Goal: Task Accomplishment & Management: Manage account settings

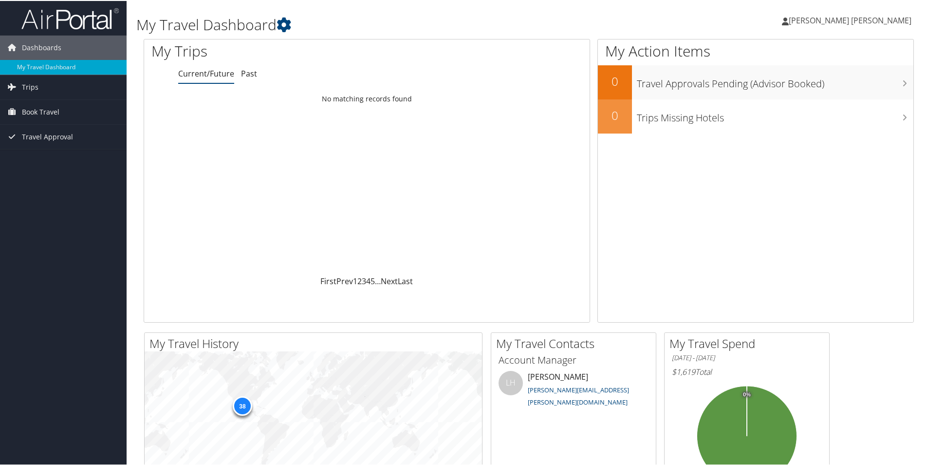
click at [798, 13] on link "[PERSON_NAME] [PERSON_NAME]" at bounding box center [851, 19] width 139 height 29
click at [832, 54] on link "My Settings" at bounding box center [855, 53] width 109 height 17
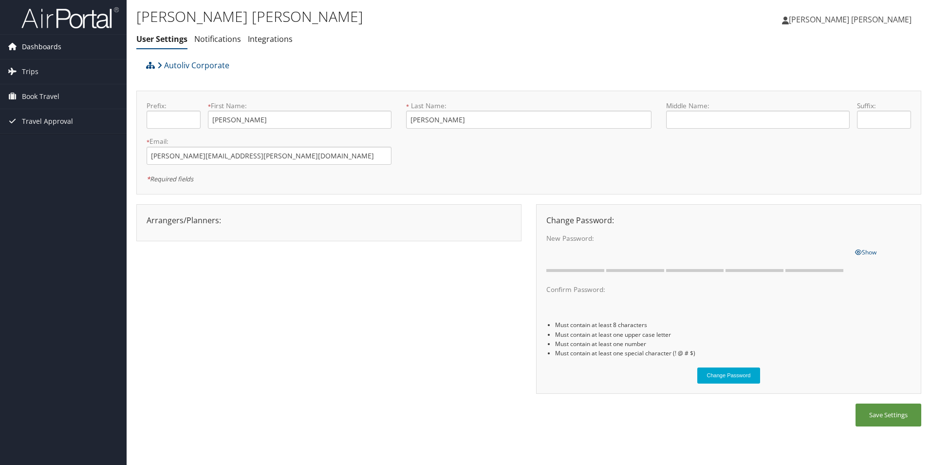
click at [43, 45] on span "Dashboards" at bounding box center [41, 47] width 39 height 24
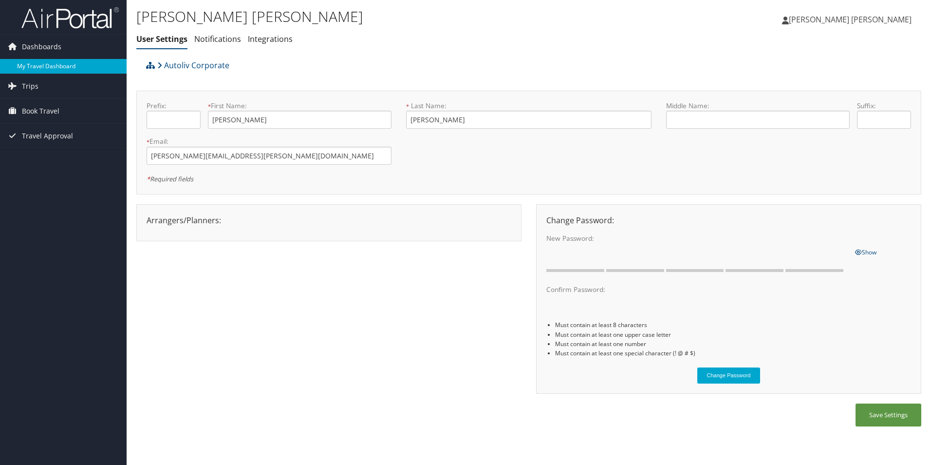
click at [48, 70] on link "My Travel Dashboard" at bounding box center [63, 66] width 127 height 15
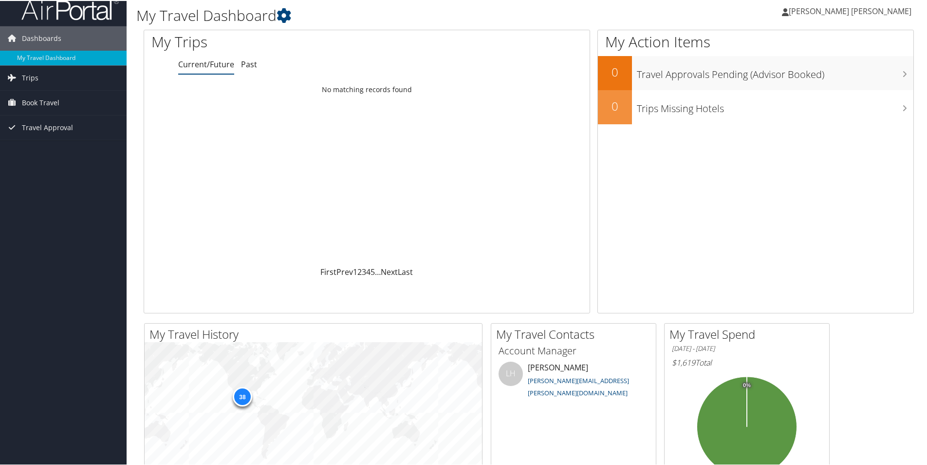
scroll to position [49, 0]
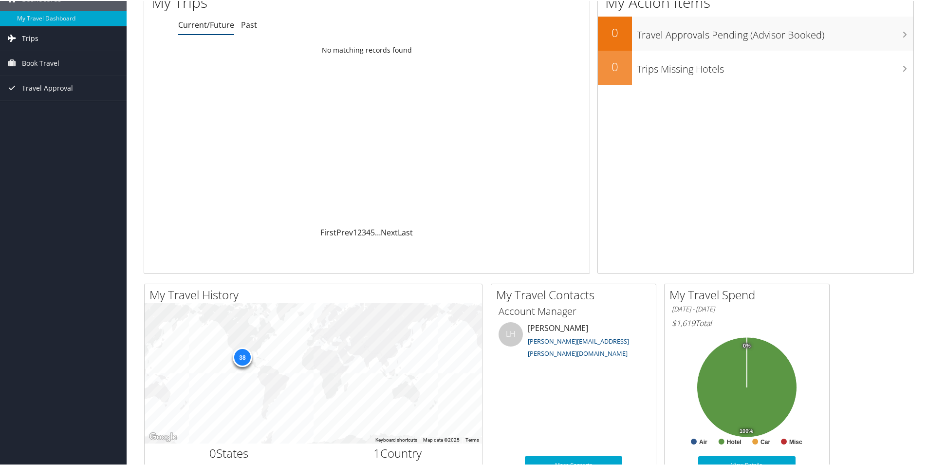
click at [27, 41] on span "Trips" at bounding box center [30, 37] width 17 height 24
click at [58, 110] on span "Book Travel" at bounding box center [41, 106] width 38 height 24
click at [65, 128] on link "Approval Request (Beta)" at bounding box center [63, 125] width 127 height 15
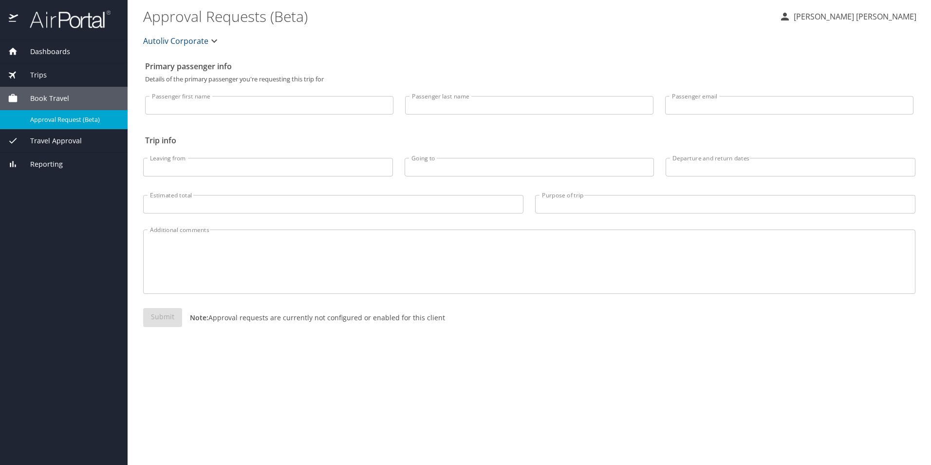
click at [812, 22] on button "Luis Rolando Solorzano Gonzalez" at bounding box center [847, 17] width 145 height 18
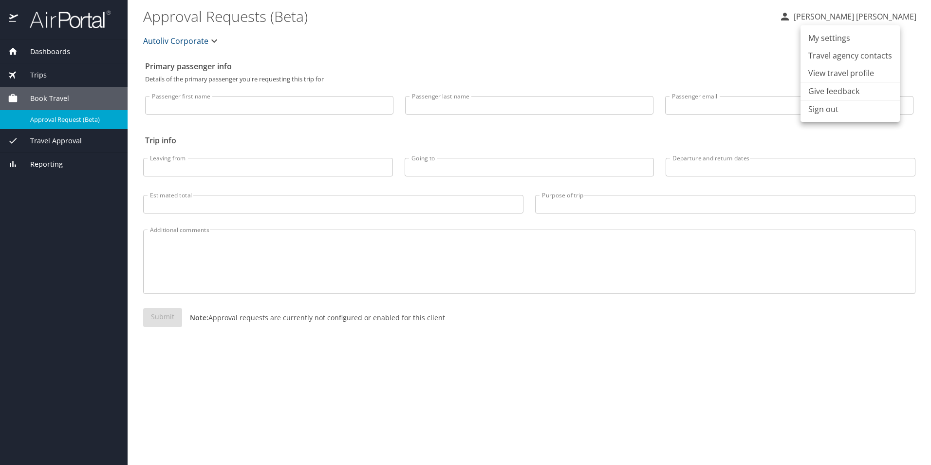
click at [831, 73] on li "View travel profile" at bounding box center [850, 73] width 99 height 18
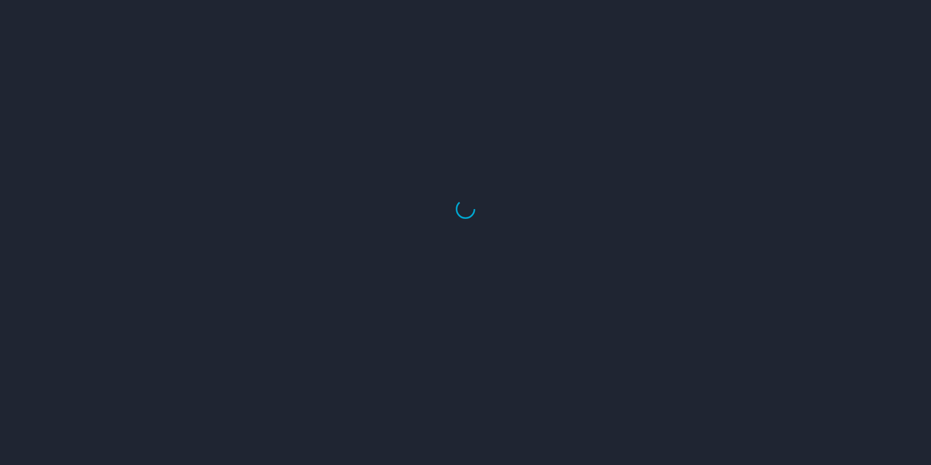
select select "US"
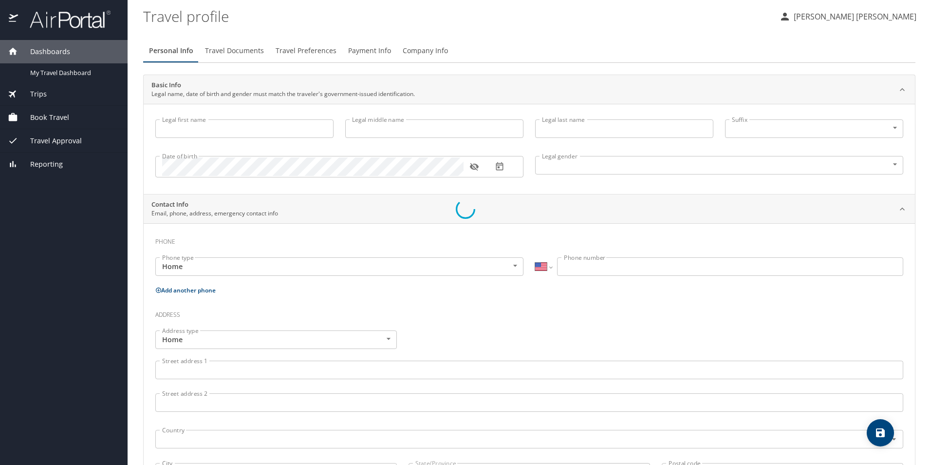
type input "[PERSON_NAME]"
type input "[DEMOGRAPHIC_DATA]"
type input "[PERSON_NAME]"
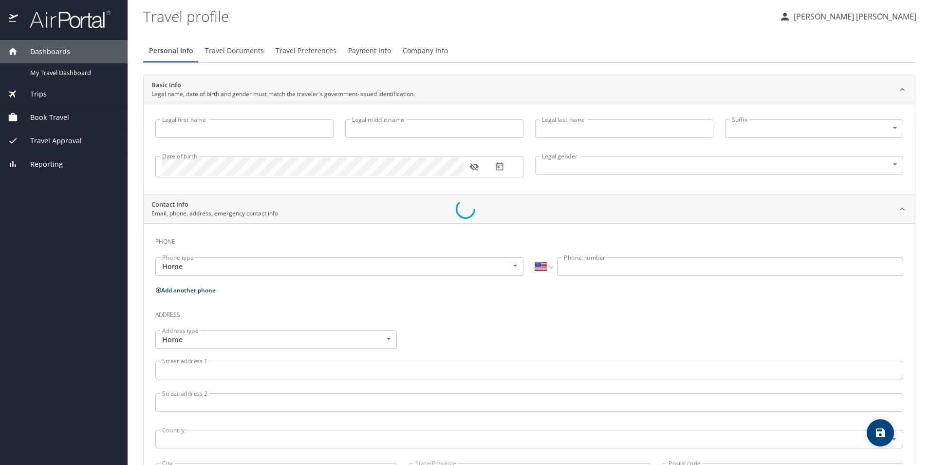
select select "MX"
type input "461 105 1531"
select select "MX"
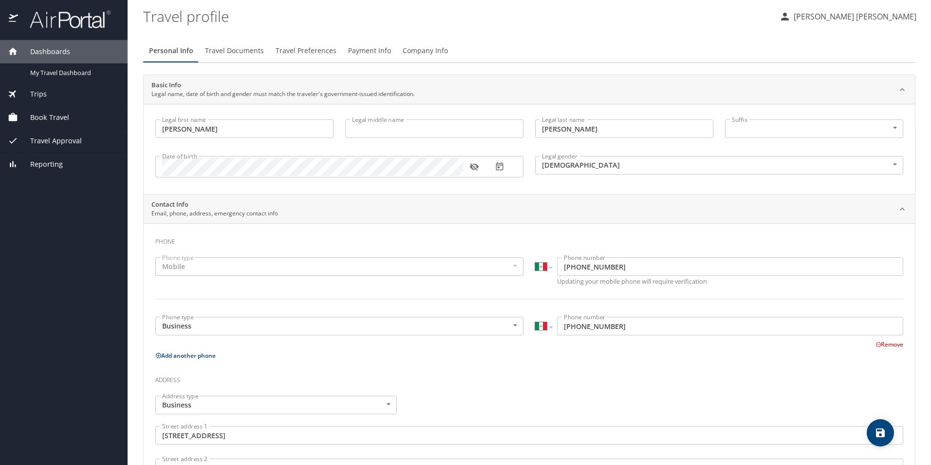
click at [378, 51] on span "Payment Info" at bounding box center [369, 51] width 43 height 12
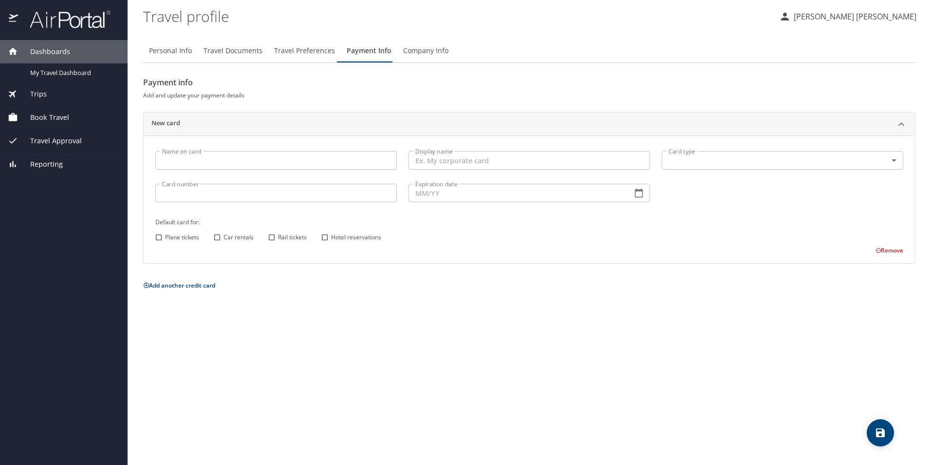
click at [341, 170] on p at bounding box center [276, 170] width 242 height 2
click at [341, 166] on input "Name on card" at bounding box center [276, 160] width 242 height 19
type input "[PERSON_NAME]"
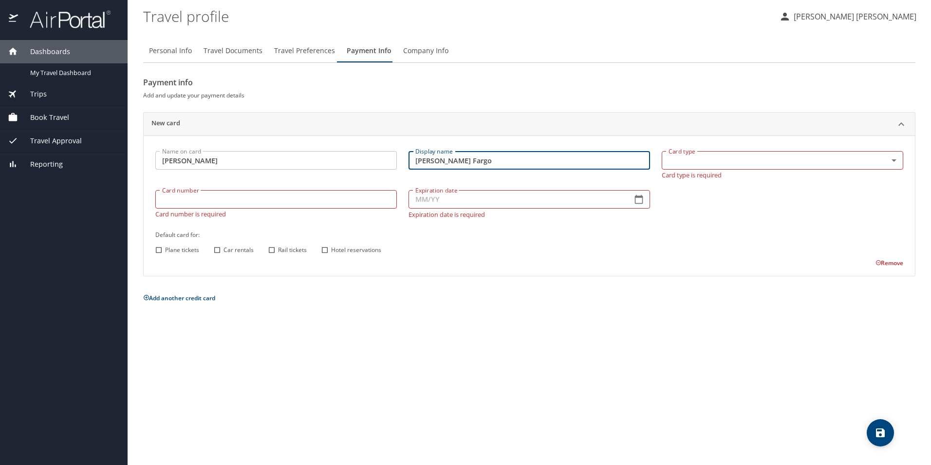
type input "[PERSON_NAME] Fargo"
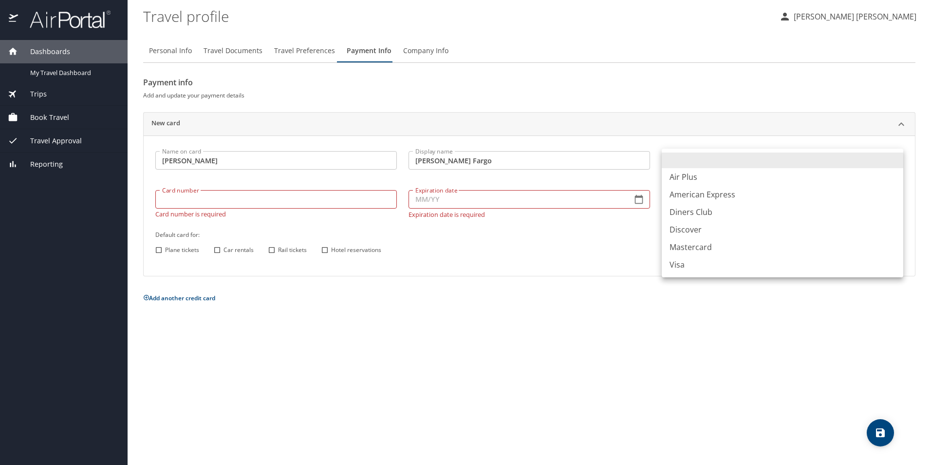
click at [739, 162] on body "Dashboards My Travel Dashboard Trips Current / Future Trips Past Trips Trips Mi…" at bounding box center [465, 232] width 931 height 465
click at [678, 263] on li "Visa" at bounding box center [783, 265] width 242 height 18
type input "VI"
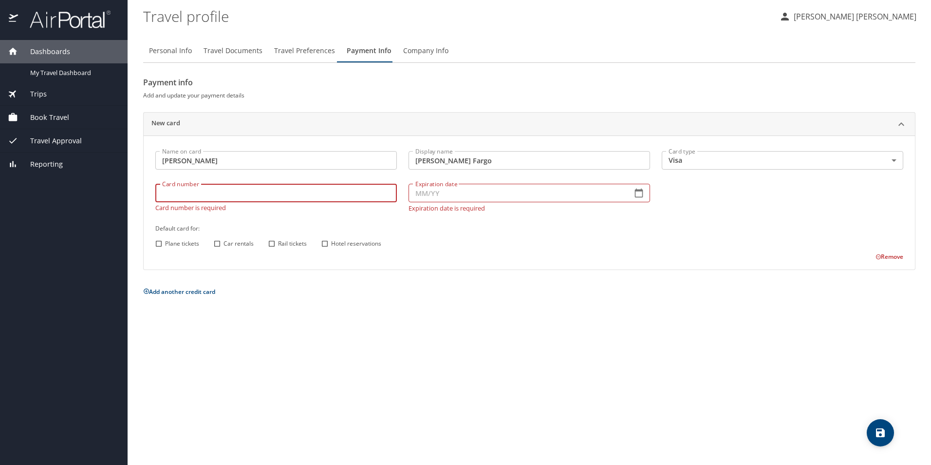
click at [289, 192] on input "Card number" at bounding box center [276, 193] width 242 height 19
type input "[CREDIT_CARD_NUMBER]"
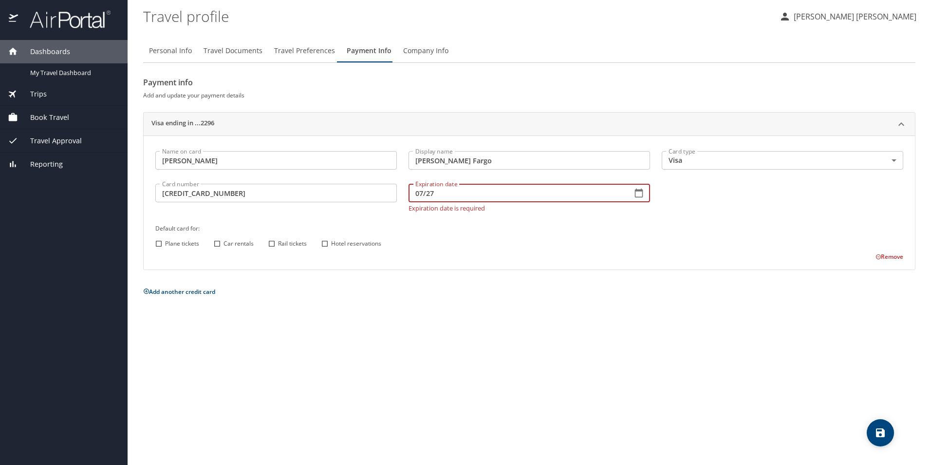
type input "07/27"
click at [156, 245] on div "Name on card [PERSON_NAME] Name on card Display name [PERSON_NAME] Fargo Displa…" at bounding box center [530, 203] width 760 height 116
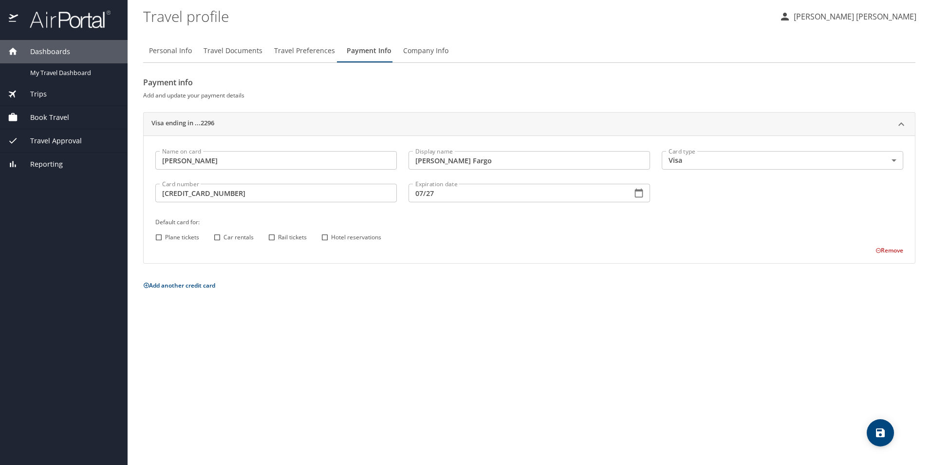
click at [160, 240] on input "Plane tickets" at bounding box center [158, 237] width 13 height 13
checkbox input "true"
click at [217, 234] on input "Car rentals" at bounding box center [217, 237] width 13 height 13
checkbox input "true"
click at [273, 238] on input "Rail tickets" at bounding box center [271, 237] width 13 height 13
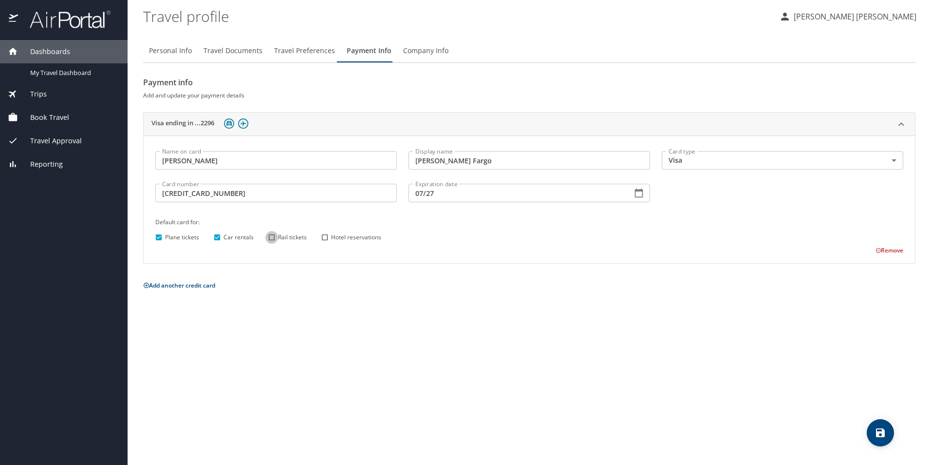
checkbox input "true"
click at [325, 238] on input "Hotel reservations" at bounding box center [325, 237] width 13 height 13
checkbox input "true"
click at [882, 433] on icon "save" at bounding box center [880, 432] width 9 height 9
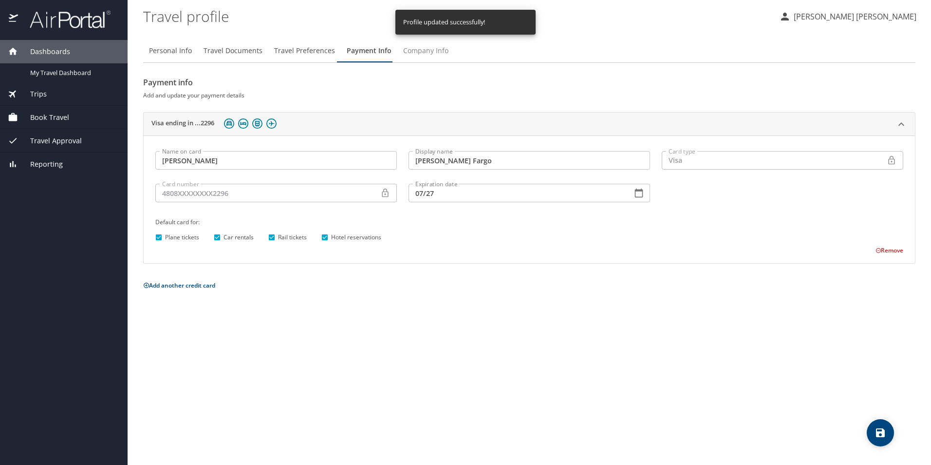
click at [439, 55] on span "Company Info" at bounding box center [425, 51] width 45 height 12
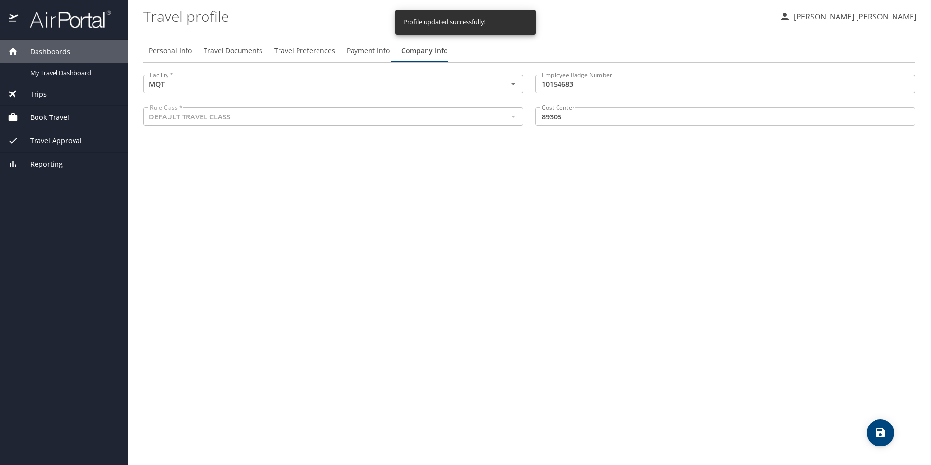
click at [357, 49] on span "Payment Info" at bounding box center [368, 51] width 43 height 12
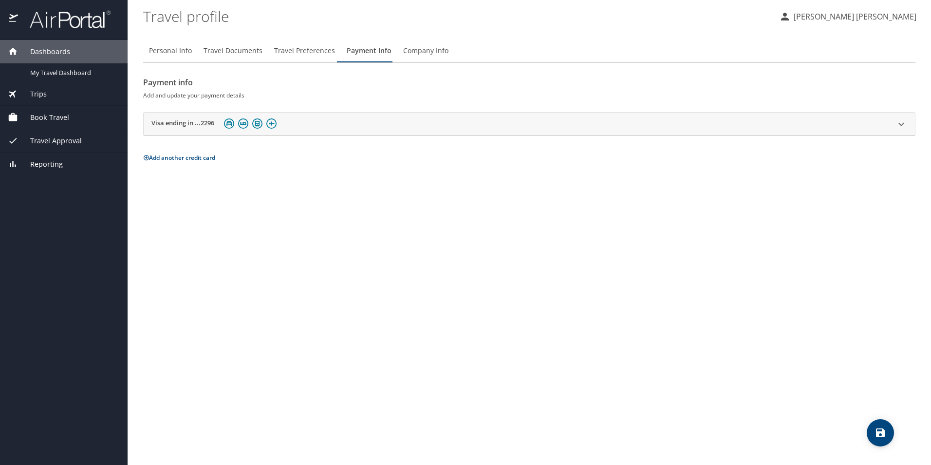
click at [300, 50] on span "Travel Preferences" at bounding box center [304, 51] width 61 height 12
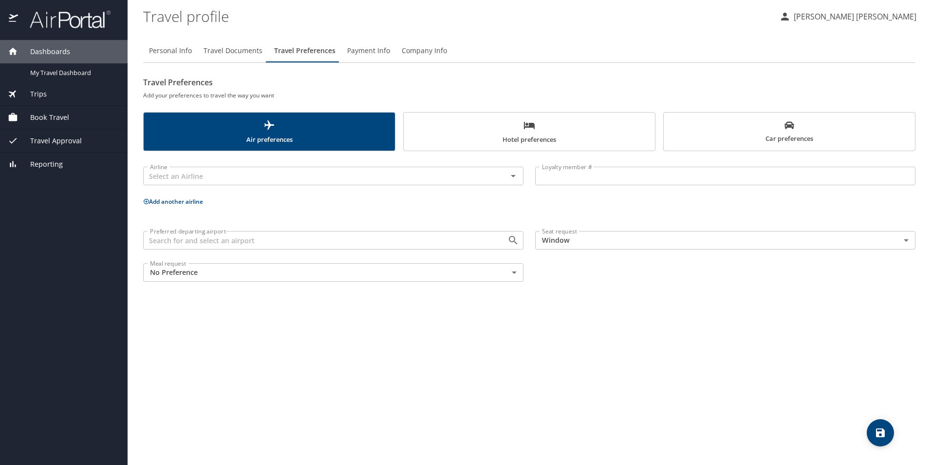
click at [558, 126] on span "Hotel preferences" at bounding box center [530, 132] width 240 height 26
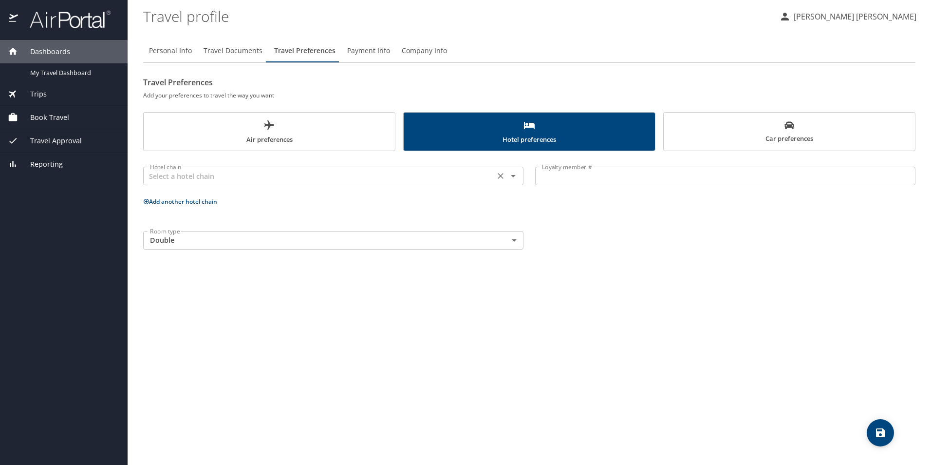
click at [519, 183] on div "Hotel chain" at bounding box center [333, 176] width 380 height 19
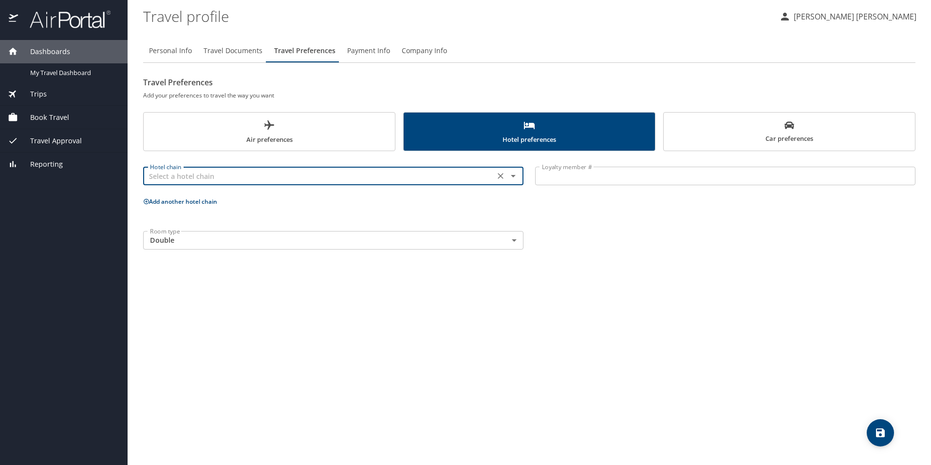
click at [512, 178] on icon "Open" at bounding box center [514, 176] width 12 height 12
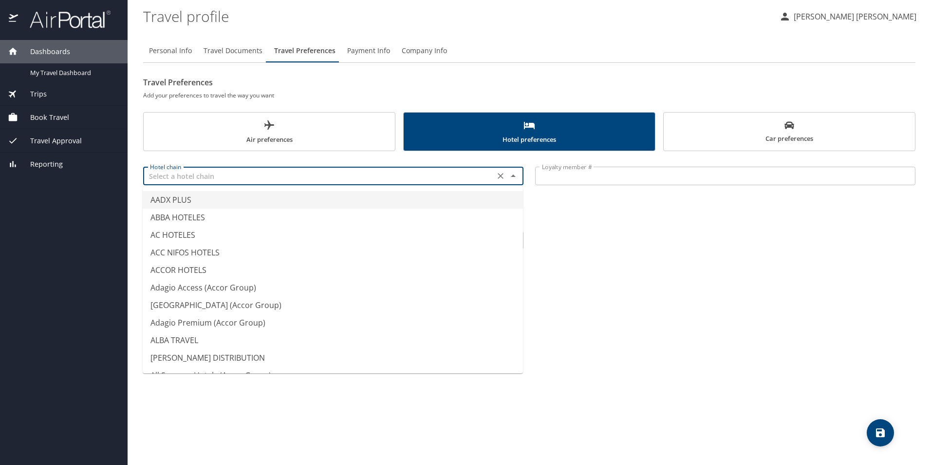
click at [363, 164] on div "Hotel chain Hotel chain" at bounding box center [333, 175] width 380 height 24
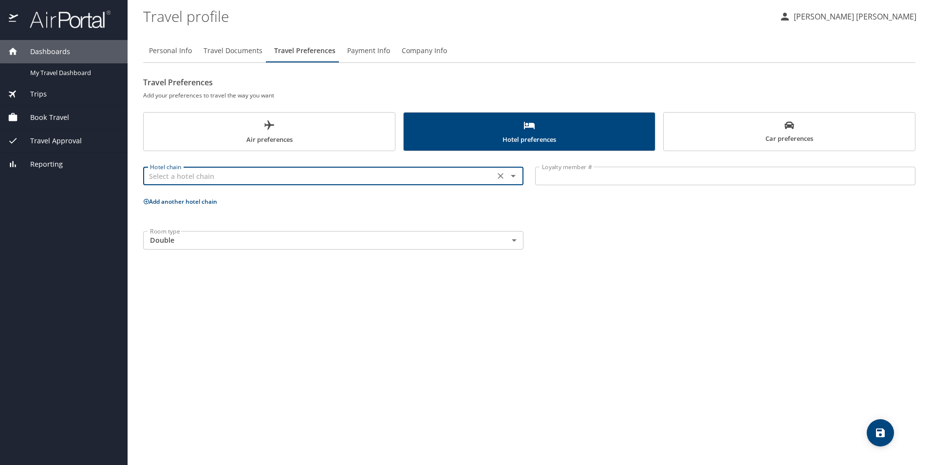
click at [363, 169] on input "text" at bounding box center [319, 175] width 346 height 13
type input "HOLIDAY INN"
click at [751, 177] on input "Loyalty member #" at bounding box center [725, 176] width 380 height 19
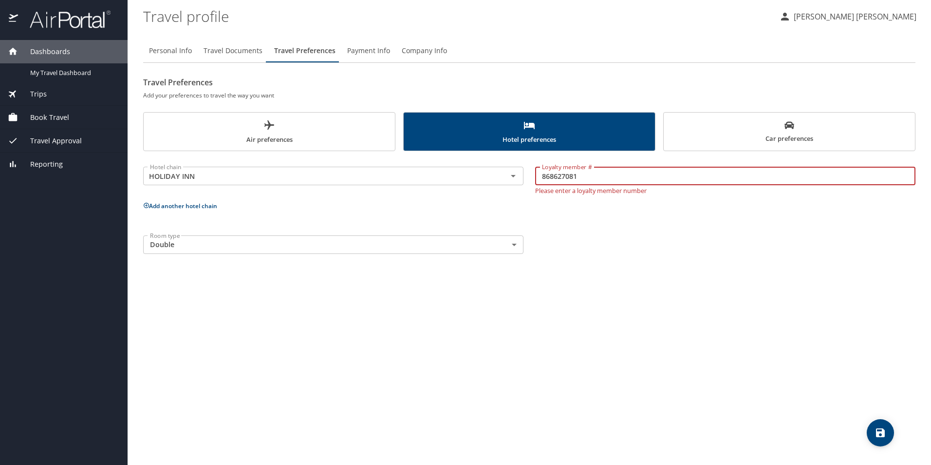
type input "868627081"
click at [884, 439] on button "save" at bounding box center [880, 432] width 27 height 27
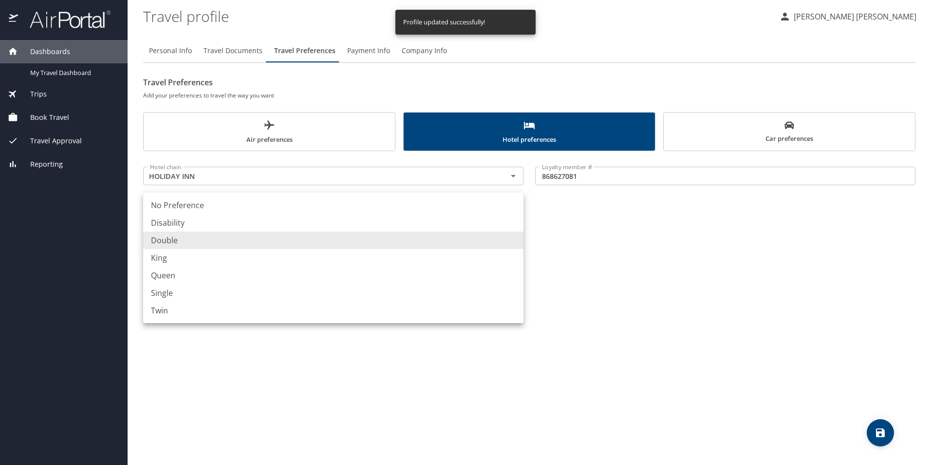
click at [517, 239] on body "Dashboards My Travel Dashboard Trips Current / Future Trips Past Trips Trips Mi…" at bounding box center [465, 232] width 931 height 465
click at [332, 260] on li "King" at bounding box center [333, 258] width 380 height 18
type input "King"
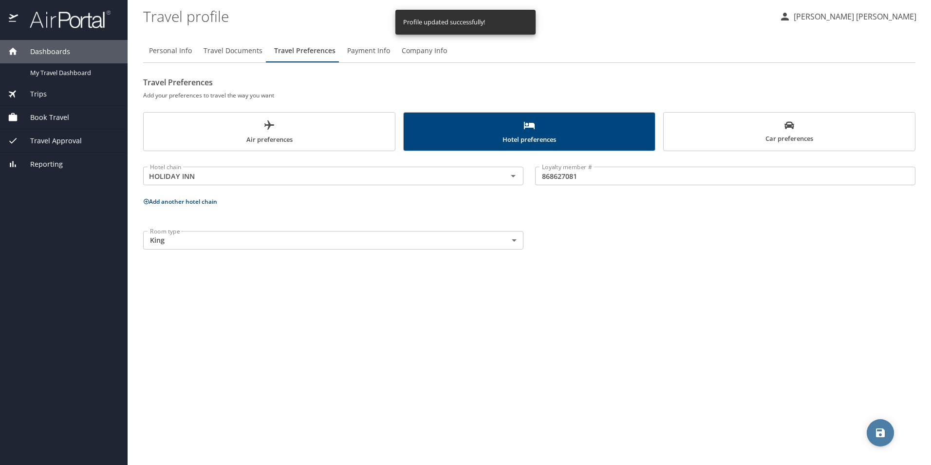
click at [875, 432] on icon "save" at bounding box center [881, 433] width 12 height 12
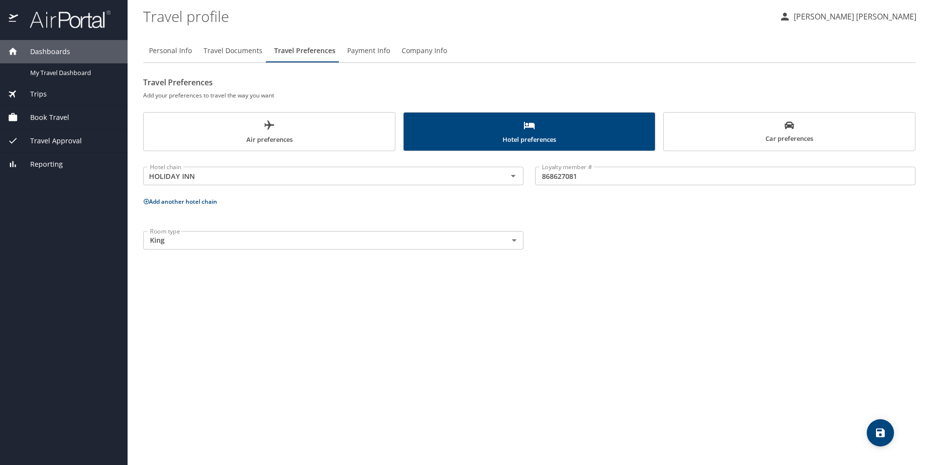
click at [212, 47] on span "Travel Documents" at bounding box center [233, 51] width 59 height 12
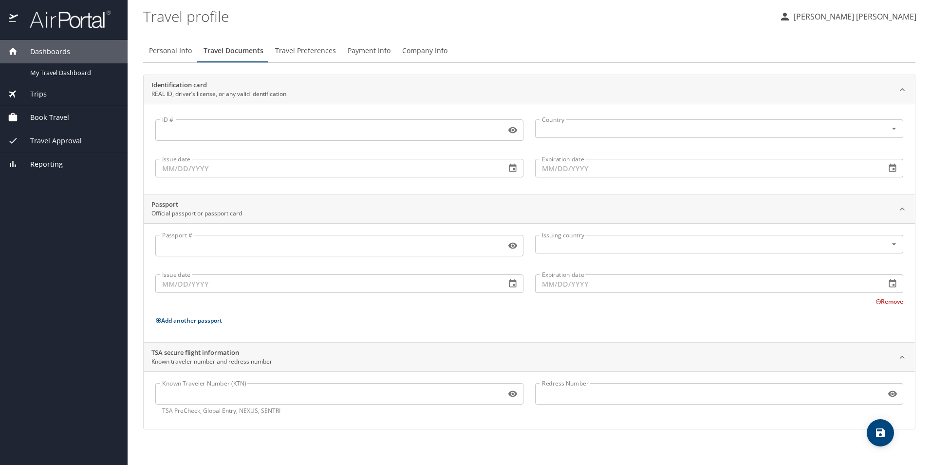
click at [150, 52] on span "Personal Info" at bounding box center [170, 51] width 43 height 12
select select "MX"
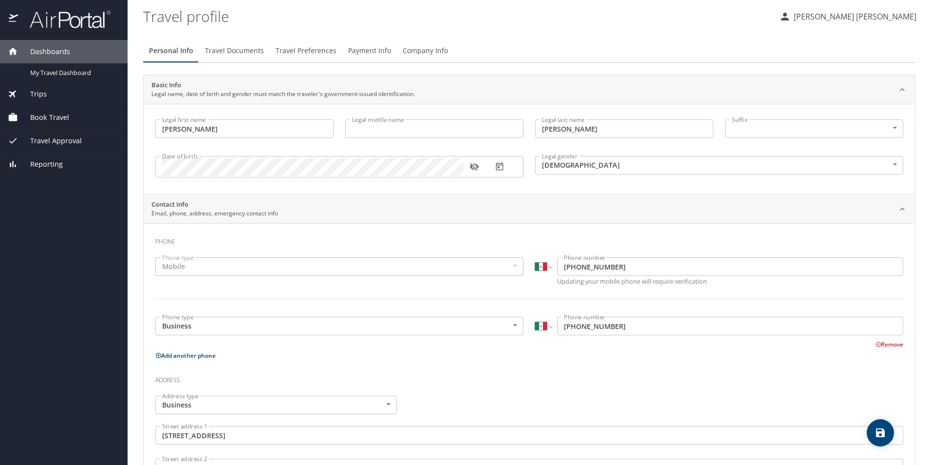
click at [476, 163] on icon "button" at bounding box center [475, 167] width 10 height 10
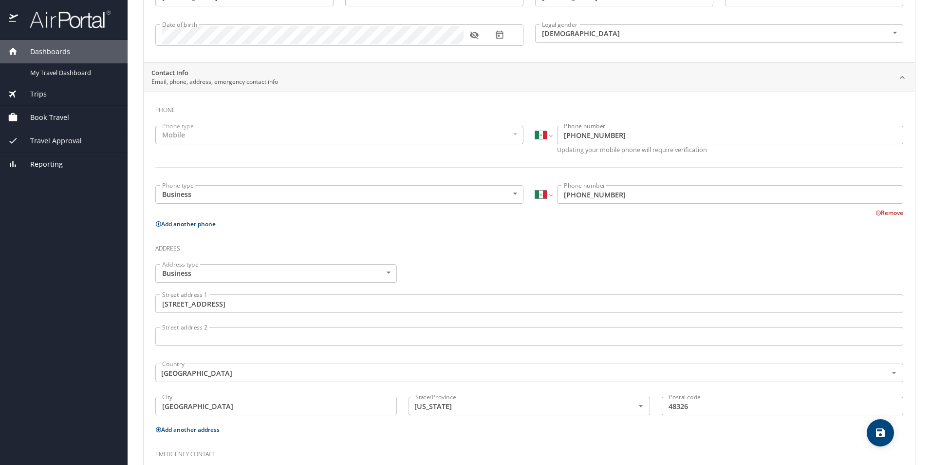
scroll to position [97, 0]
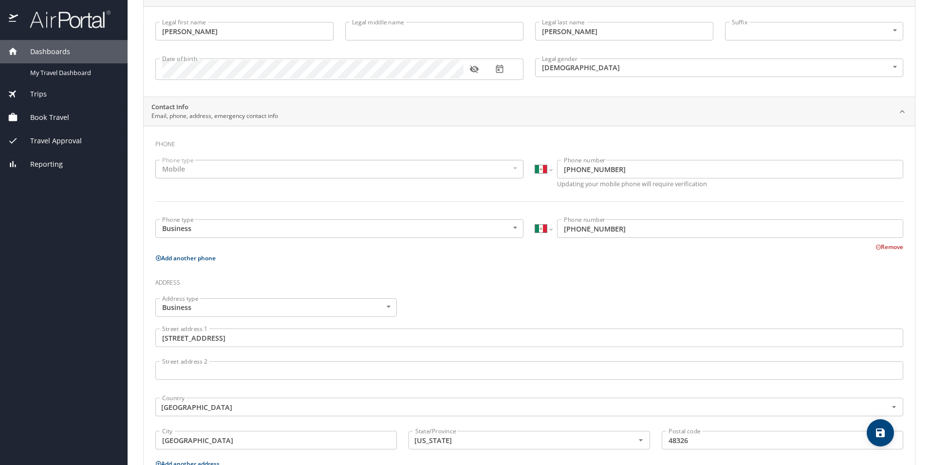
click at [877, 435] on icon "save" at bounding box center [880, 432] width 9 height 9
select select "MX"
